Goal: Information Seeking & Learning: Learn about a topic

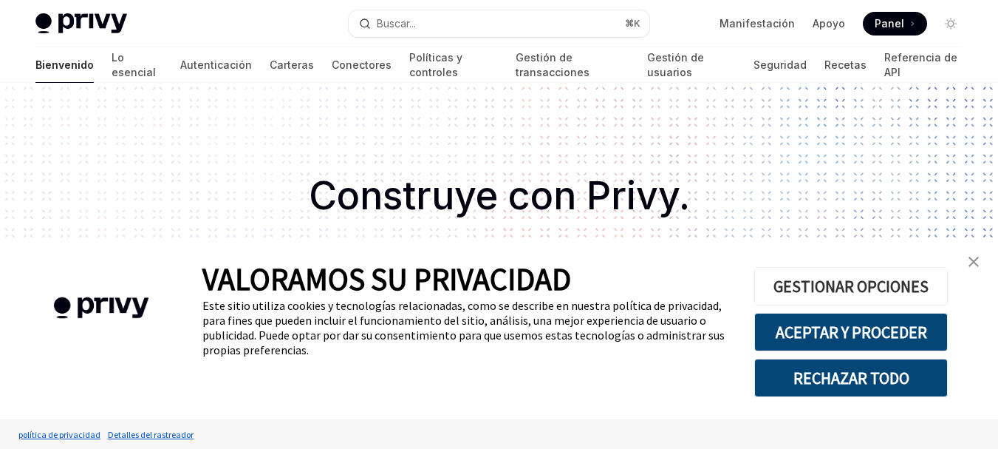
click at [829, 289] on font "GESTIONAR OPCIONES" at bounding box center [851, 286] width 155 height 21
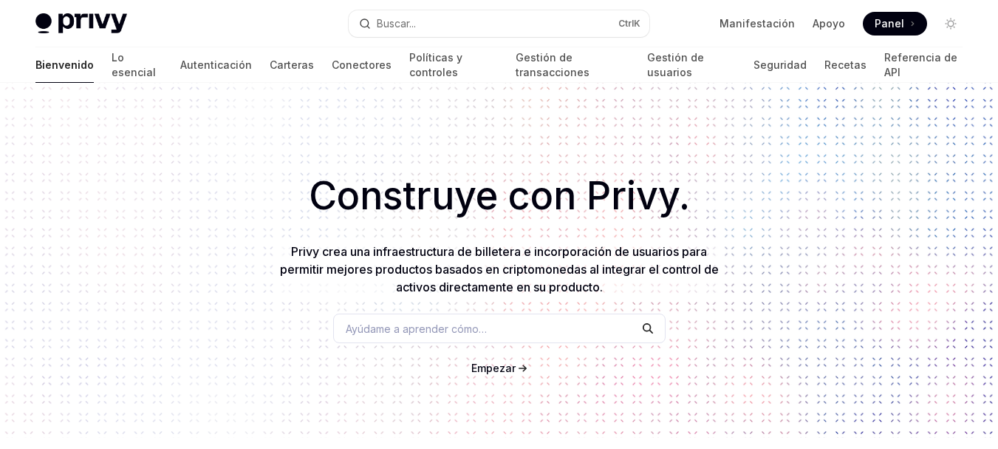
drag, startPoint x: 0, startPoint y: 0, endPoint x: 230, endPoint y: 201, distance: 305.3
click at [230, 201] on h1 "Construye con Privy." at bounding box center [499, 196] width 951 height 58
click at [397, 326] on font "Ayúdame a aprender cómo…" at bounding box center [416, 328] width 141 height 13
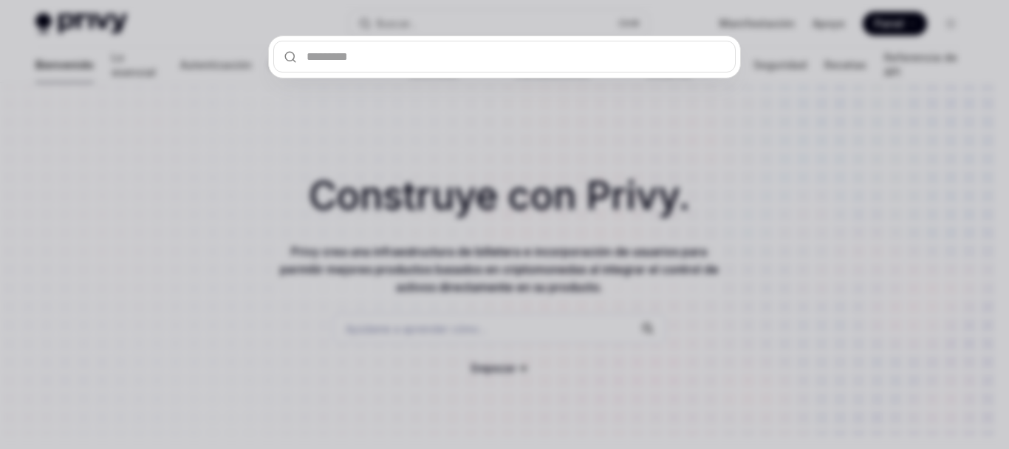
click at [281, 171] on div at bounding box center [504, 224] width 1009 height 449
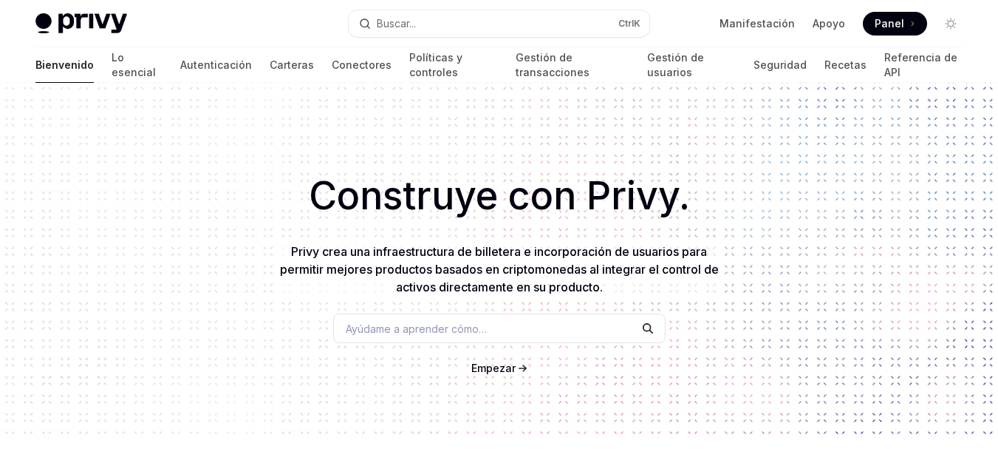
click at [480, 369] on font "Empezar" at bounding box center [493, 367] width 44 height 13
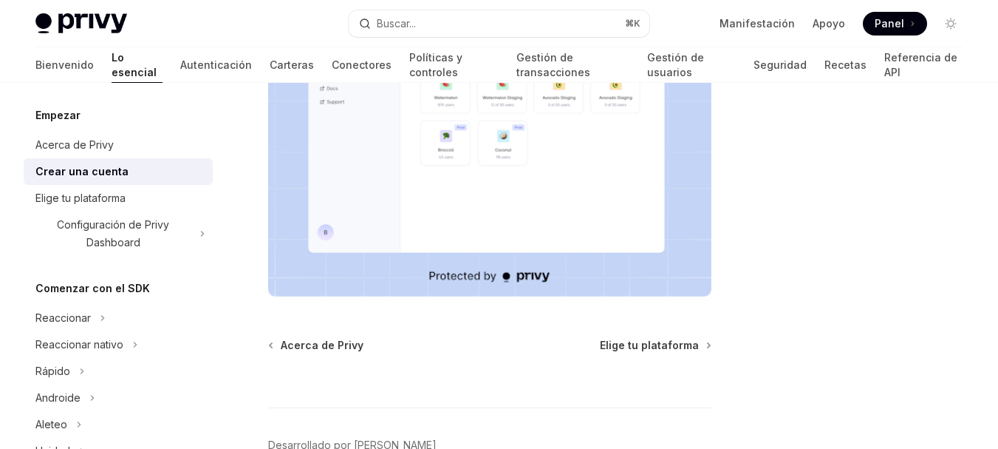
scroll to position [443, 0]
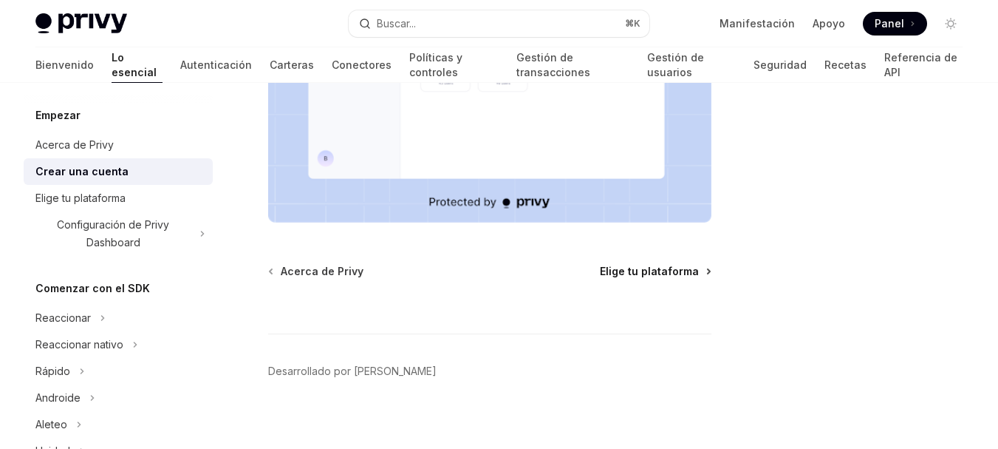
click at [632, 270] on font "Elige tu plataforma" at bounding box center [649, 271] width 99 height 13
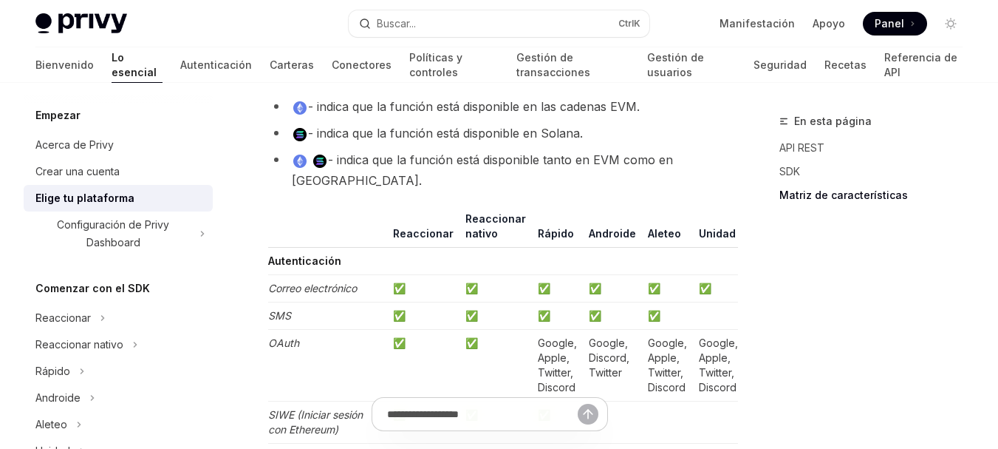
scroll to position [1773, 0]
click at [393, 280] on font "✅" at bounding box center [399, 286] width 13 height 13
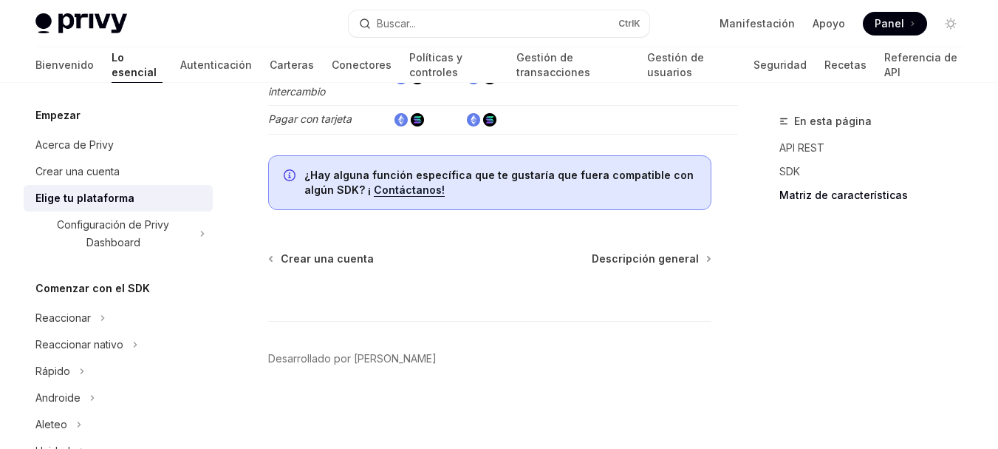
scroll to position [3473, 0]
click at [677, 265] on font "Descripción general" at bounding box center [645, 258] width 107 height 13
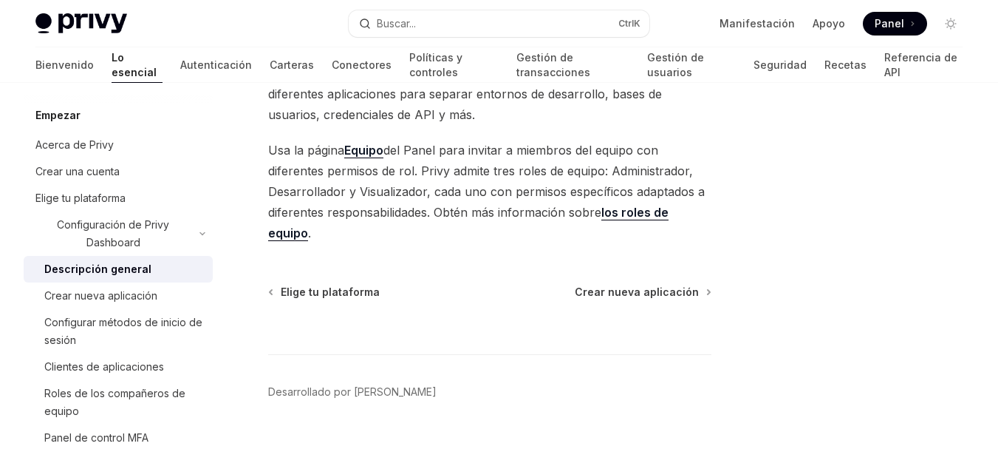
scroll to position [222, 0]
click at [624, 288] on font "Crear nueva aplicación" at bounding box center [637, 290] width 124 height 13
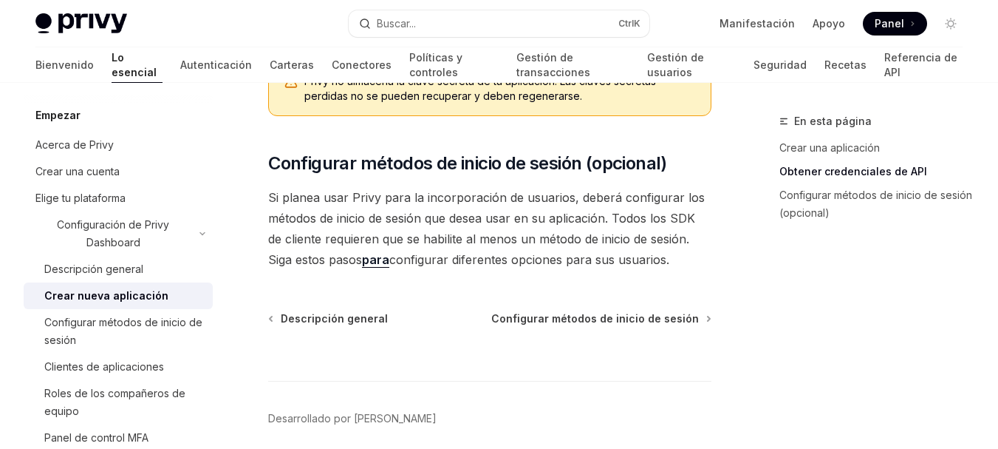
scroll to position [665, 0]
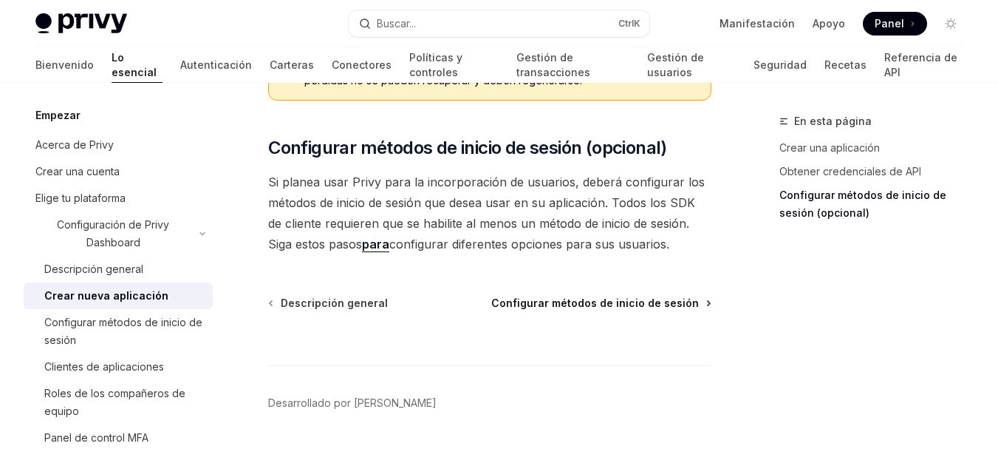
click at [571, 297] on font "Configurar métodos de inicio de sesión" at bounding box center [595, 302] width 208 height 13
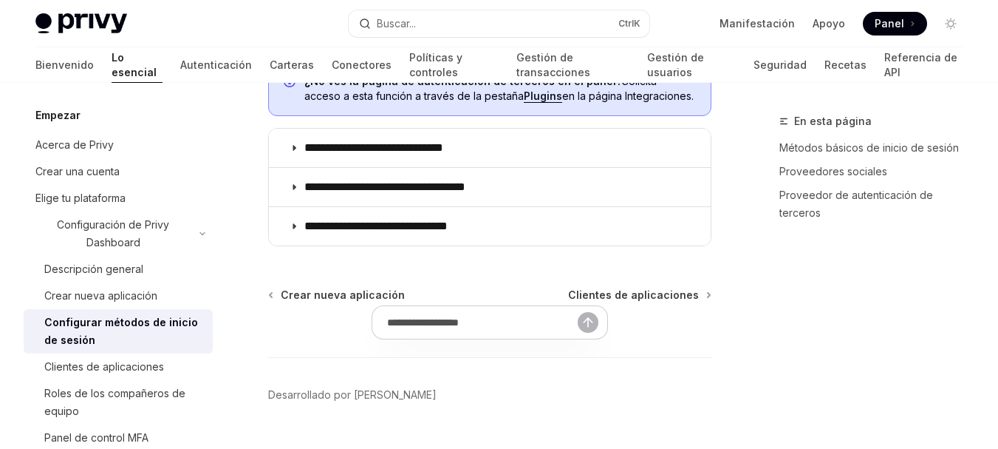
scroll to position [1108, 0]
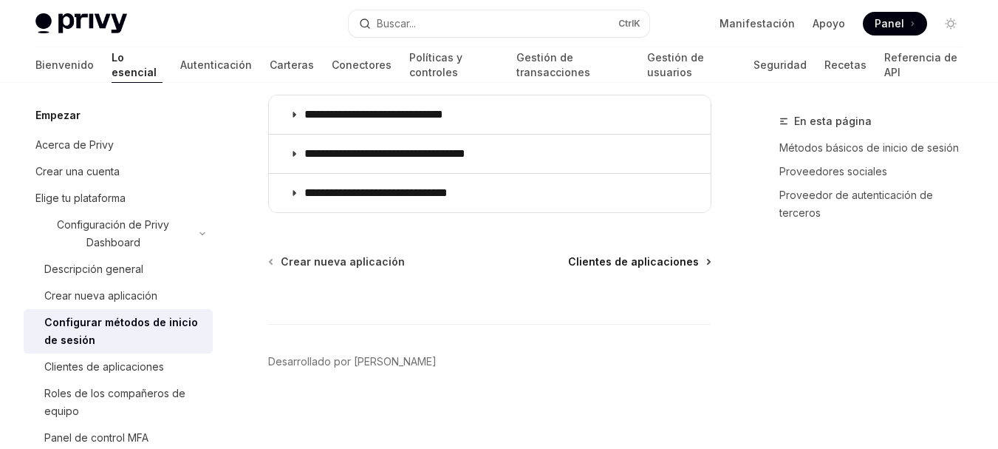
click at [634, 258] on font "Clientes de aplicaciones" at bounding box center [633, 261] width 131 height 13
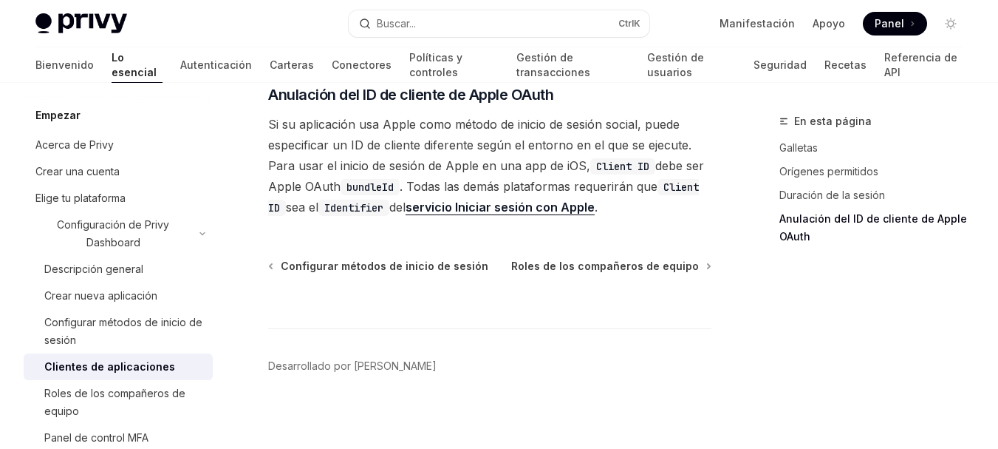
scroll to position [912, 0]
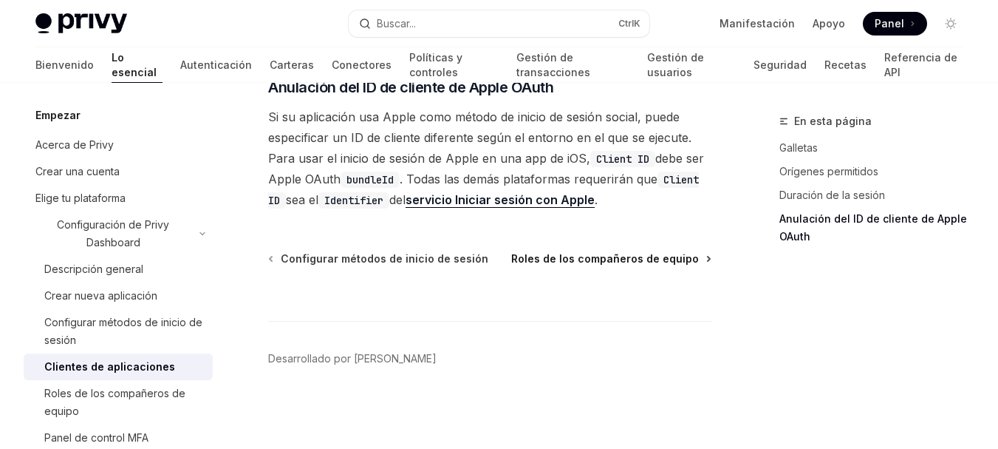
click at [626, 265] on span "Roles de los compañeros de equipo" at bounding box center [605, 258] width 188 height 15
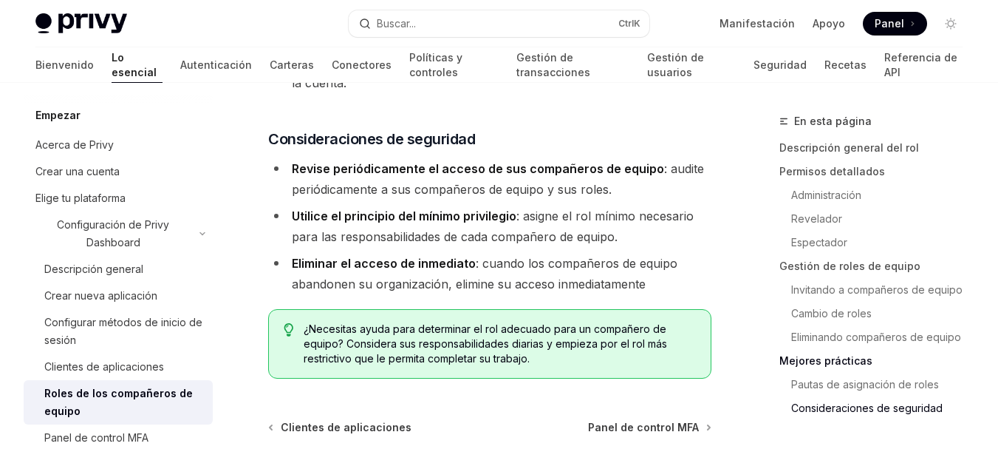
scroll to position [3126, 0]
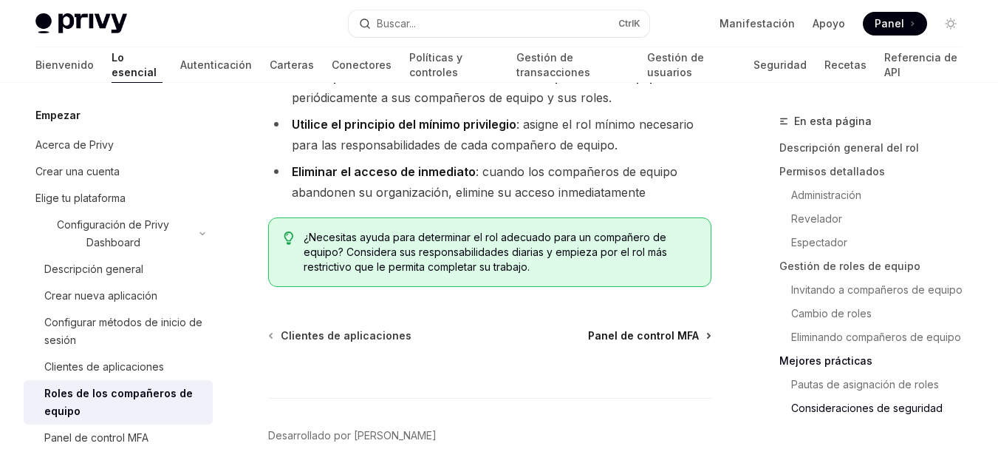
click at [647, 329] on font "Panel de control MFA" at bounding box center [643, 335] width 111 height 13
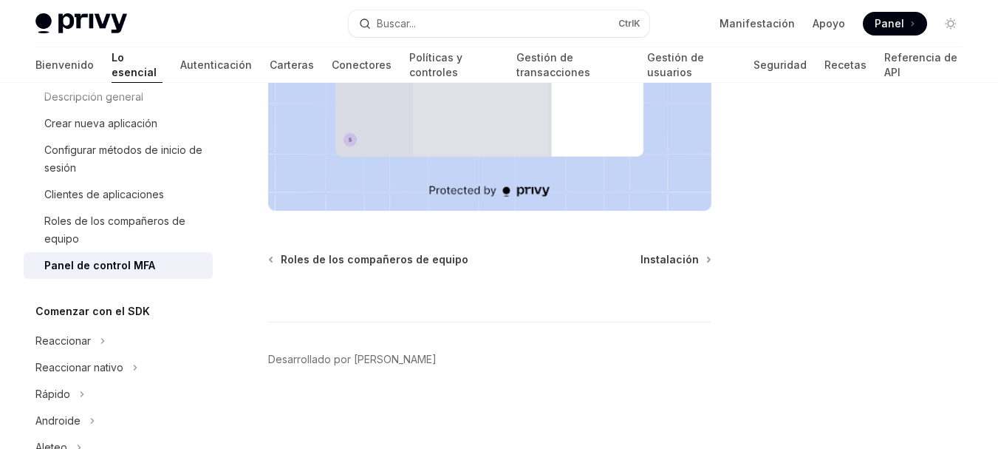
scroll to position [455, 0]
click at [653, 255] on font "Instalación" at bounding box center [670, 258] width 58 height 13
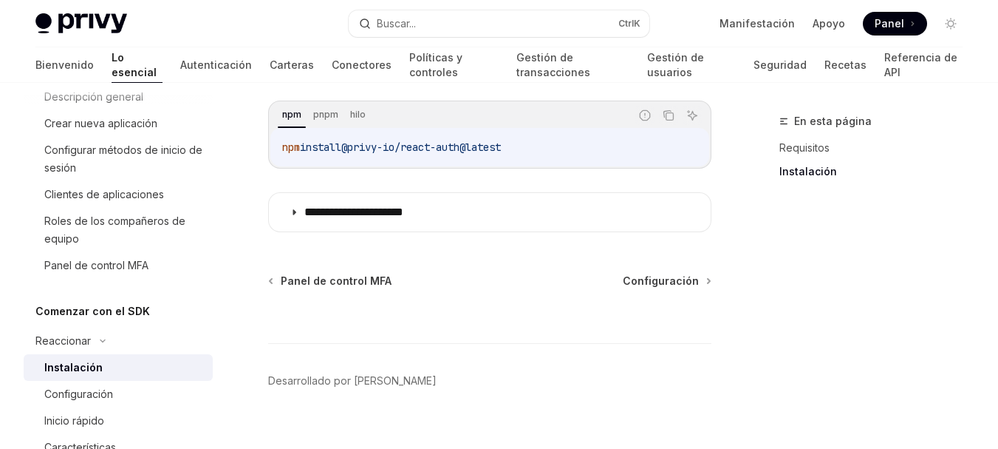
scroll to position [297, 0]
click at [664, 272] on span "Configuración" at bounding box center [661, 279] width 76 height 15
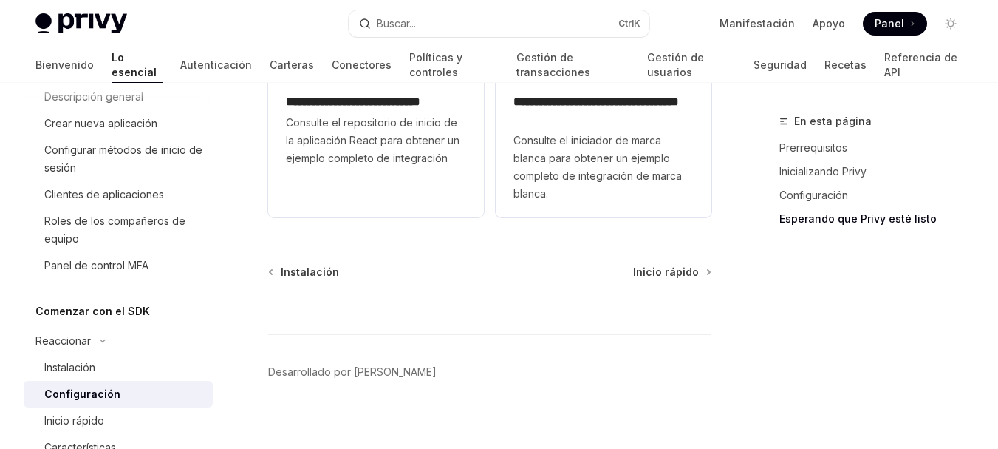
scroll to position [2321, 0]
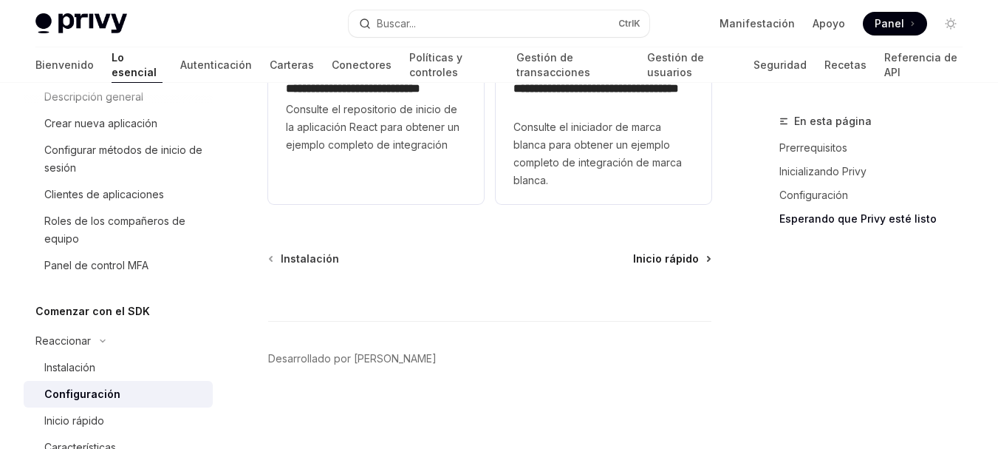
click at [672, 262] on font "Inicio rápido" at bounding box center [666, 258] width 66 height 13
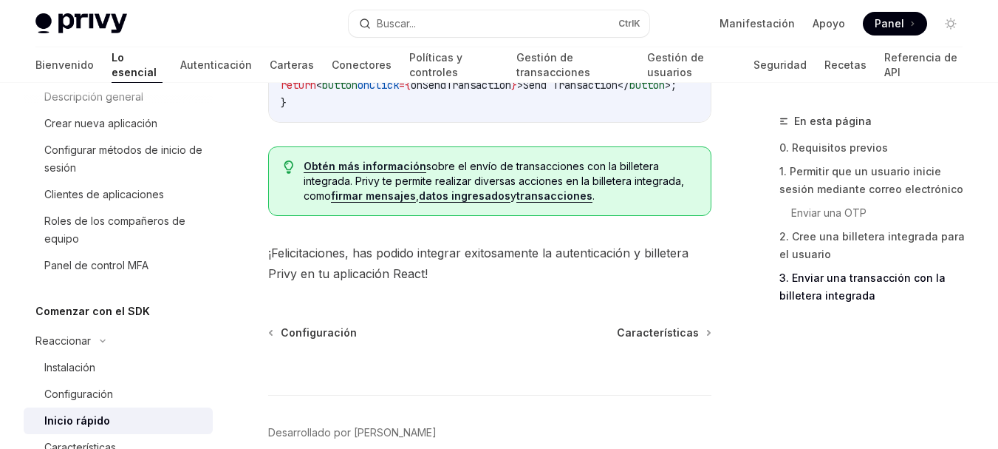
scroll to position [1850, 0]
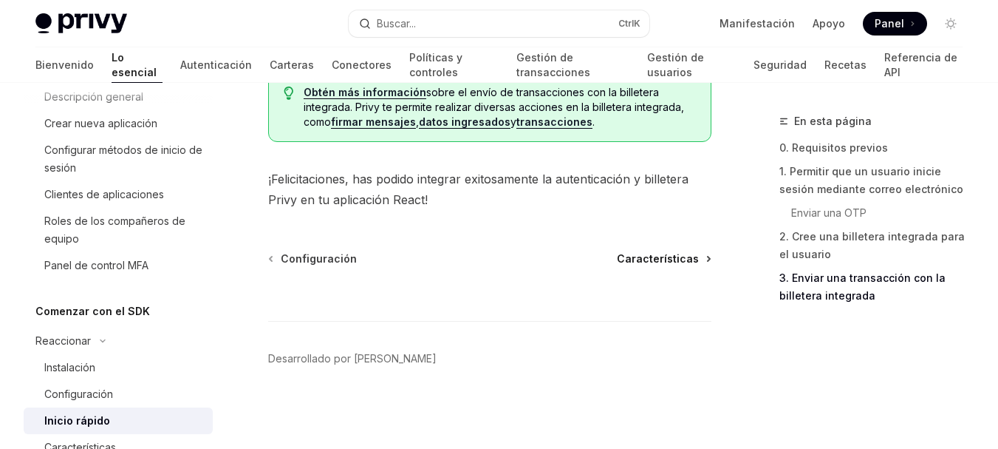
click at [642, 261] on font "Características" at bounding box center [658, 258] width 82 height 13
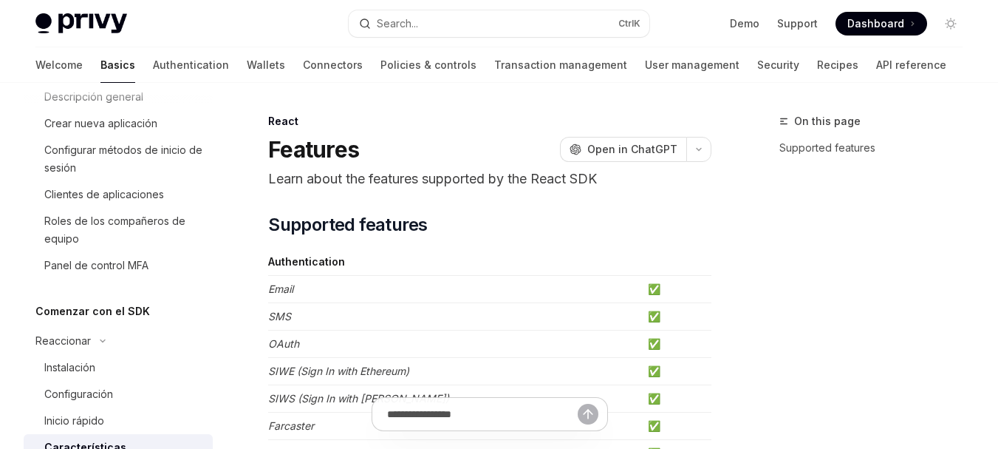
scroll to position [354, 0]
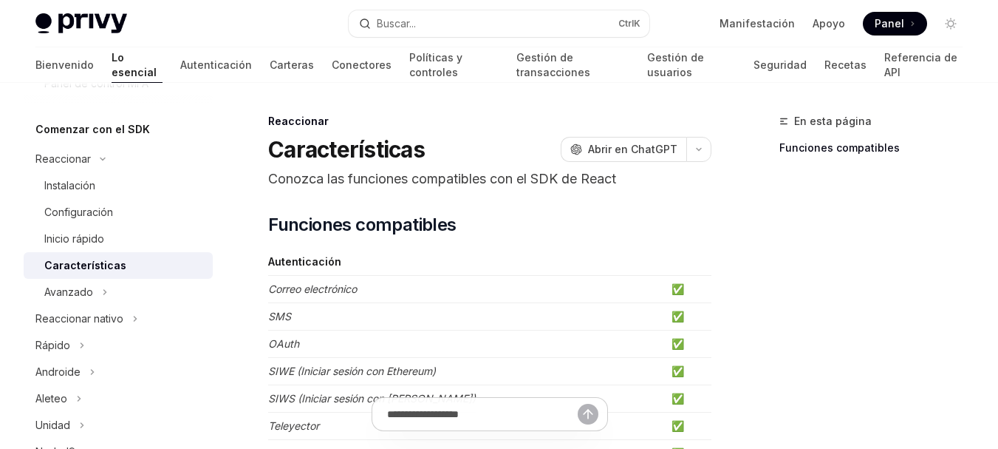
click at [675, 293] on font "✅" at bounding box center [678, 288] width 13 height 13
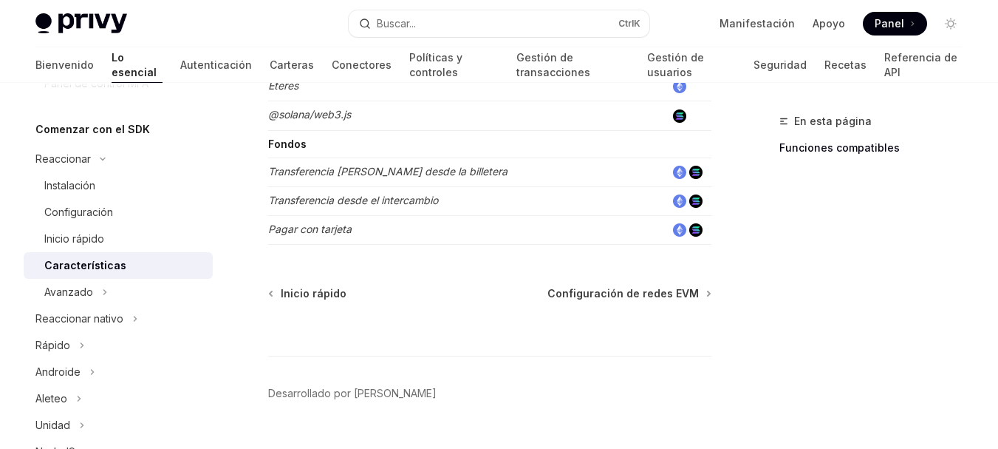
scroll to position [1143, 0]
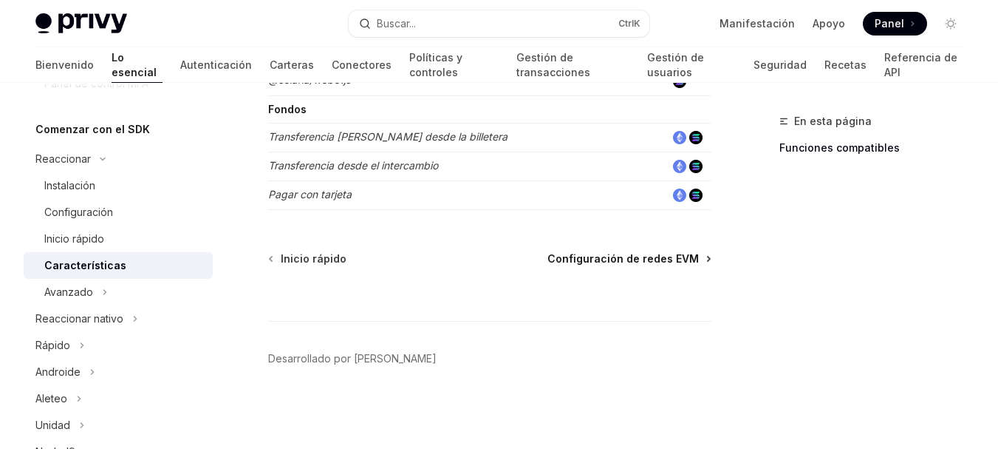
click at [592, 252] on font "Configuración de redes EVM" at bounding box center [623, 258] width 151 height 13
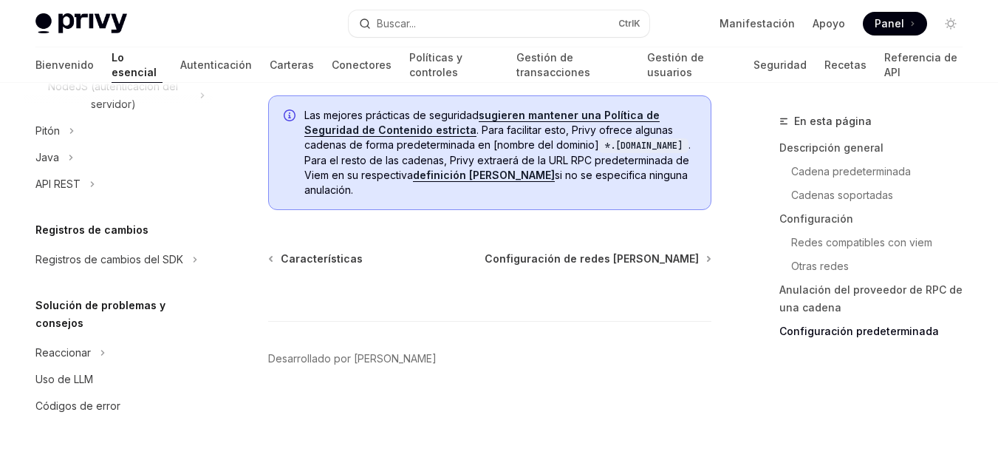
scroll to position [976, 0]
click at [270, 72] on link "Carteras" at bounding box center [292, 64] width 44 height 35
type textarea "*"
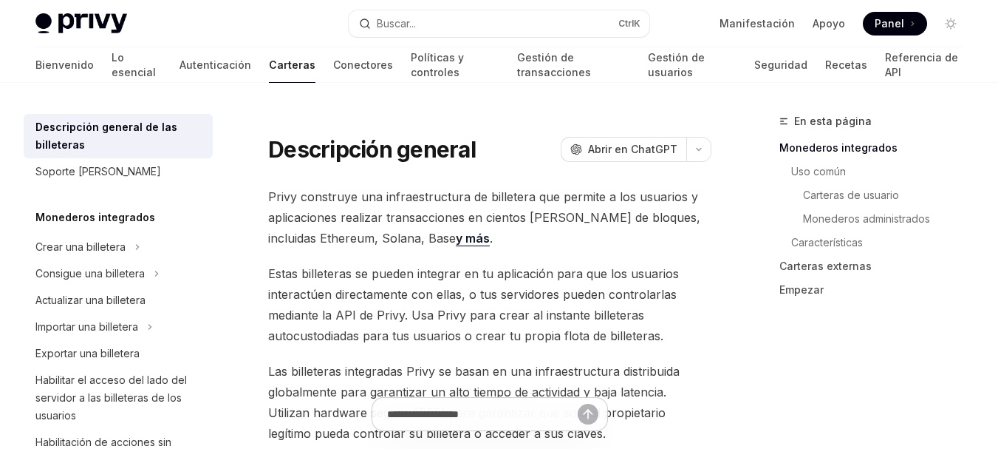
click at [874, 19] on span at bounding box center [895, 24] width 64 height 24
